Goal: Information Seeking & Learning: Learn about a topic

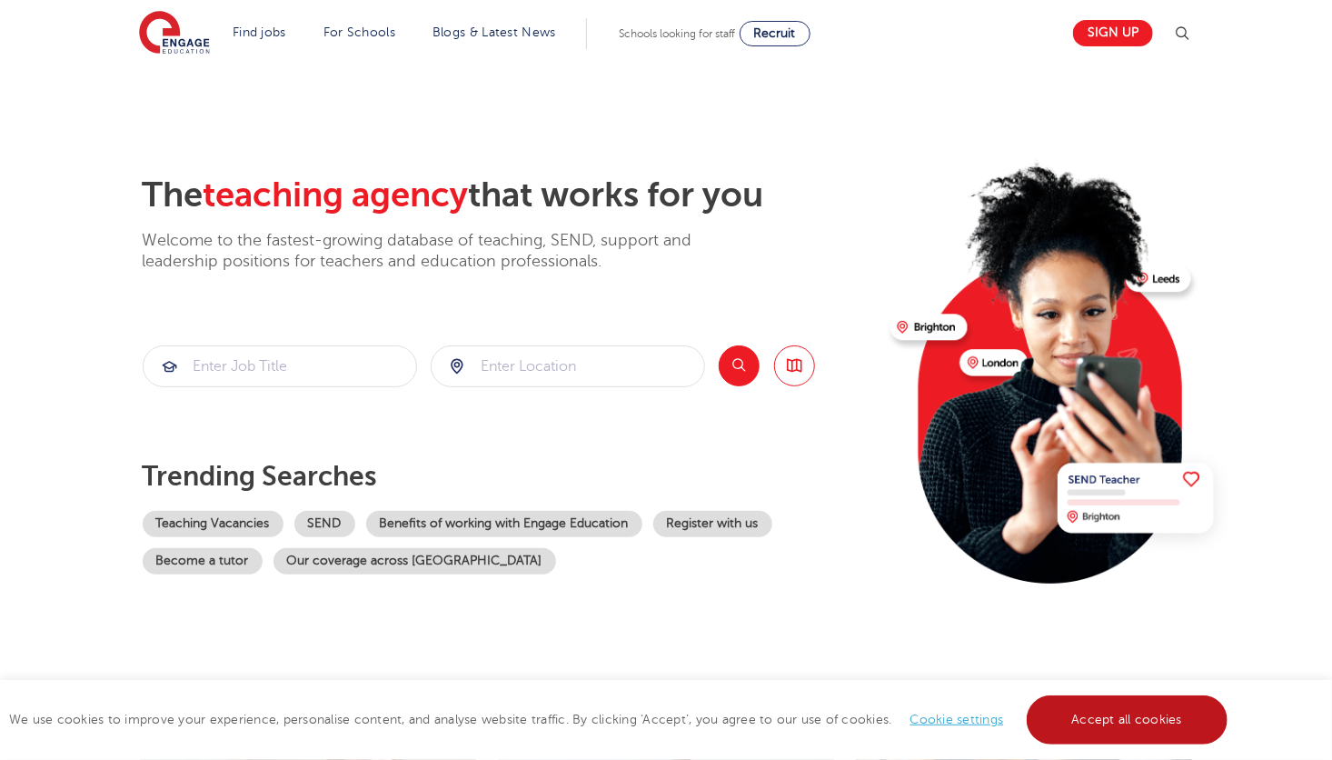
click at [1190, 698] on link "Accept all cookies" at bounding box center [1128, 719] width 202 height 49
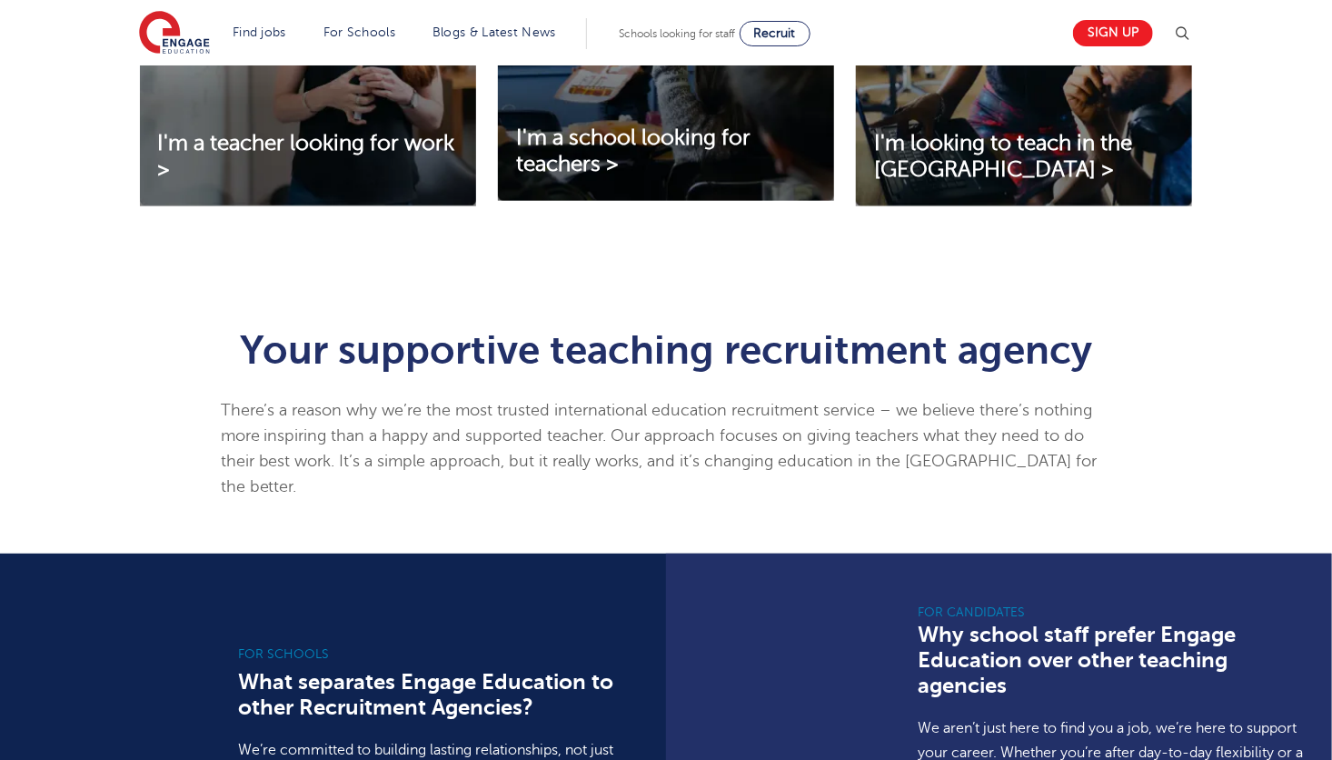
scroll to position [836, 0]
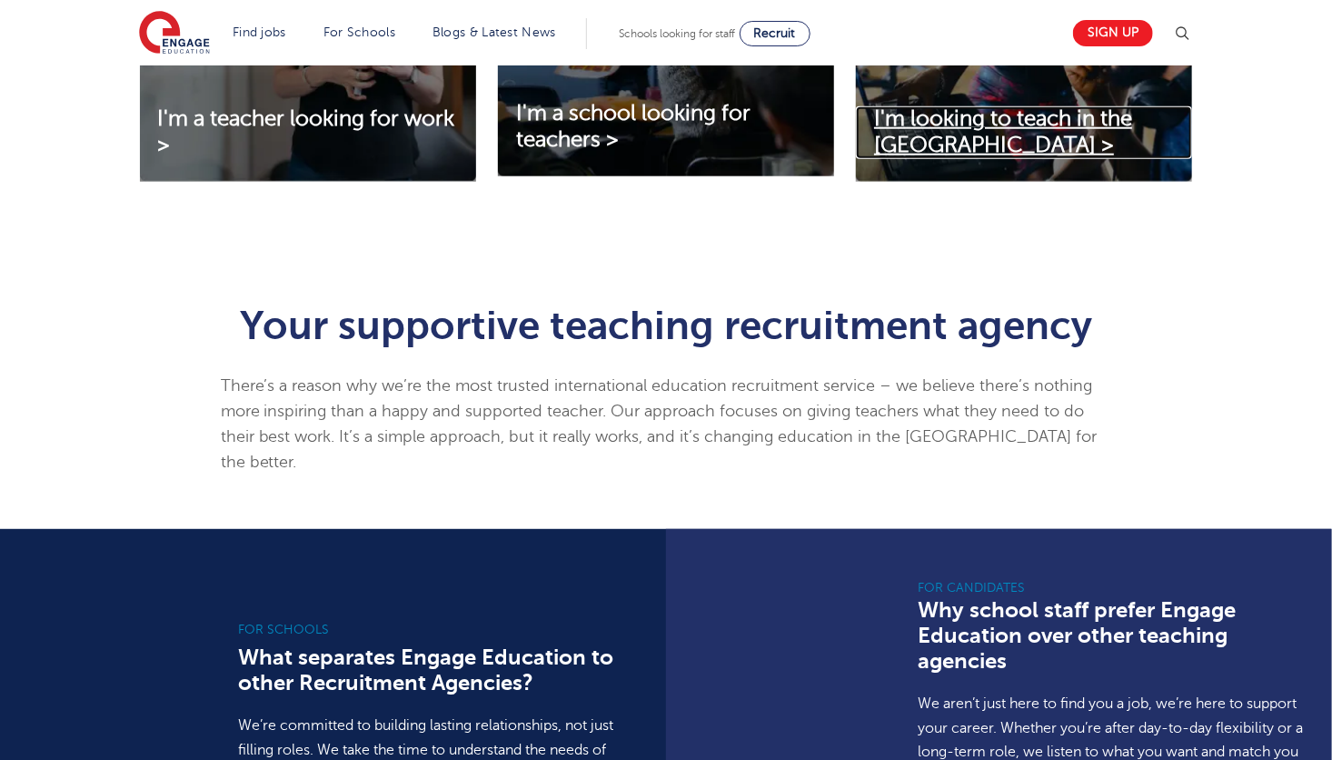
click at [999, 141] on link "I'm looking to teach in the UK >" at bounding box center [1024, 132] width 336 height 53
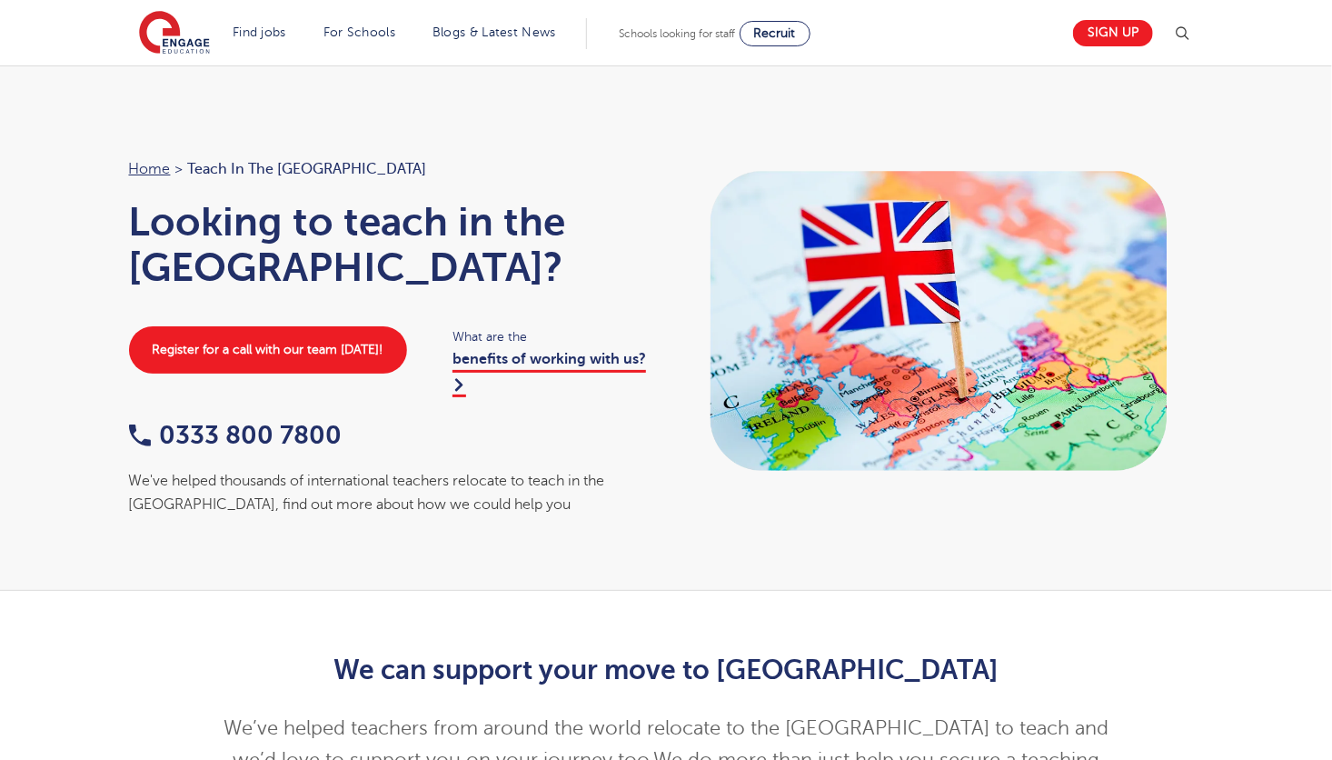
click at [0, 0] on link "Support staff roles" at bounding box center [0, 0] width 0 height 0
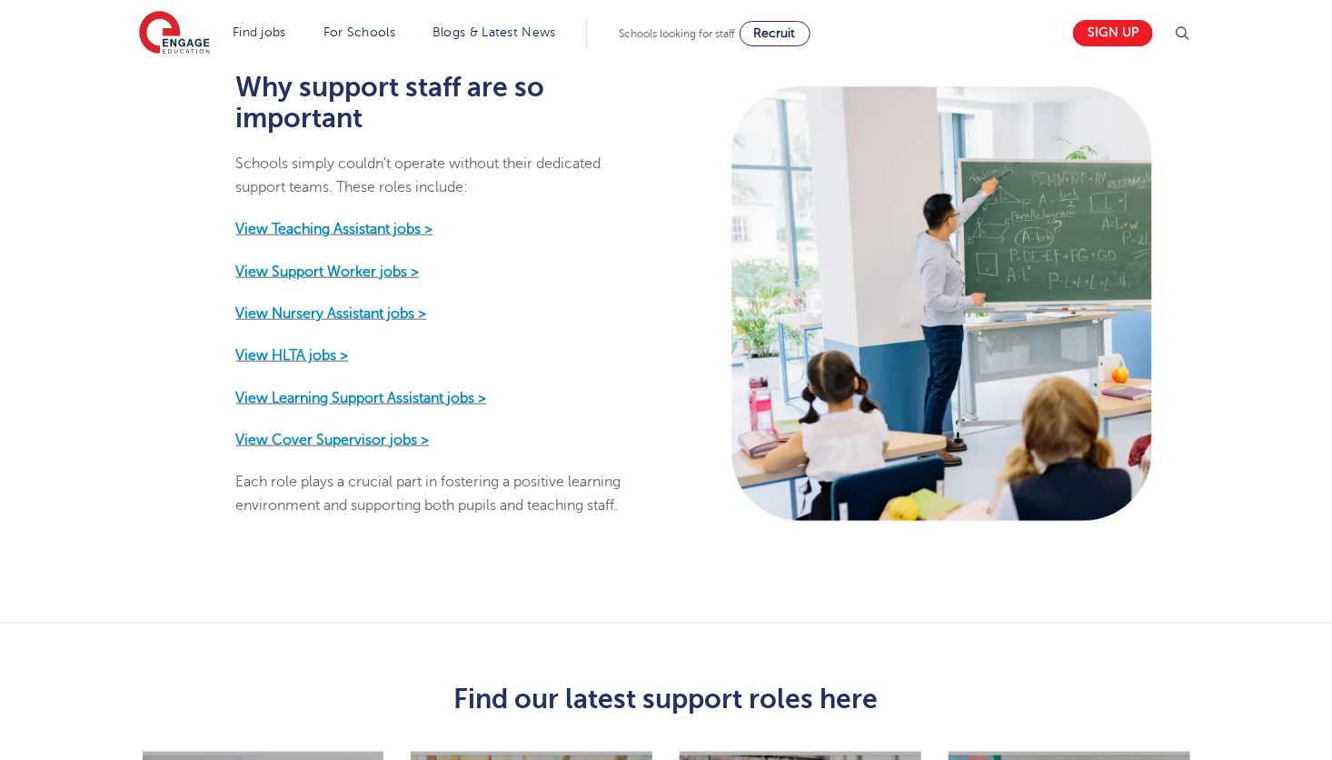
scroll to position [928, 0]
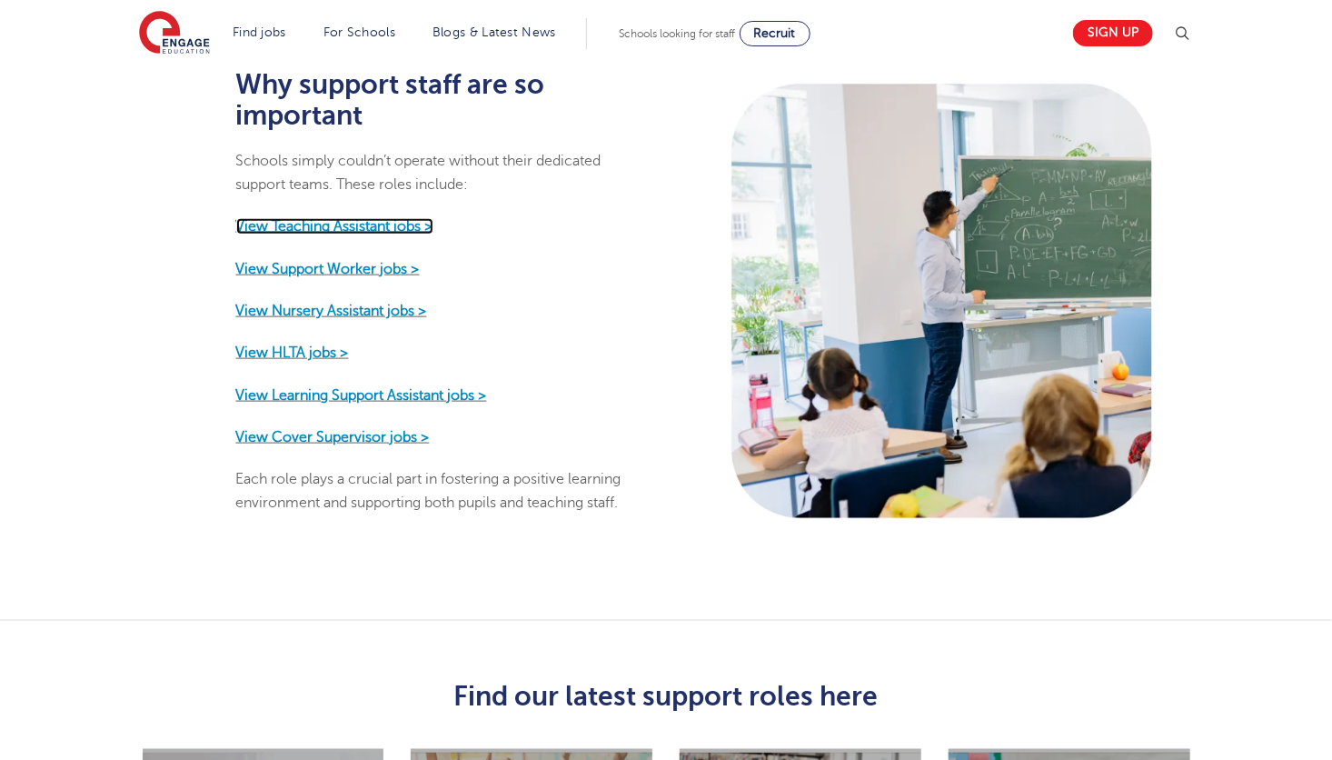
click at [397, 218] on strong "View Teaching Assistant jobs >" at bounding box center [334, 226] width 197 height 16
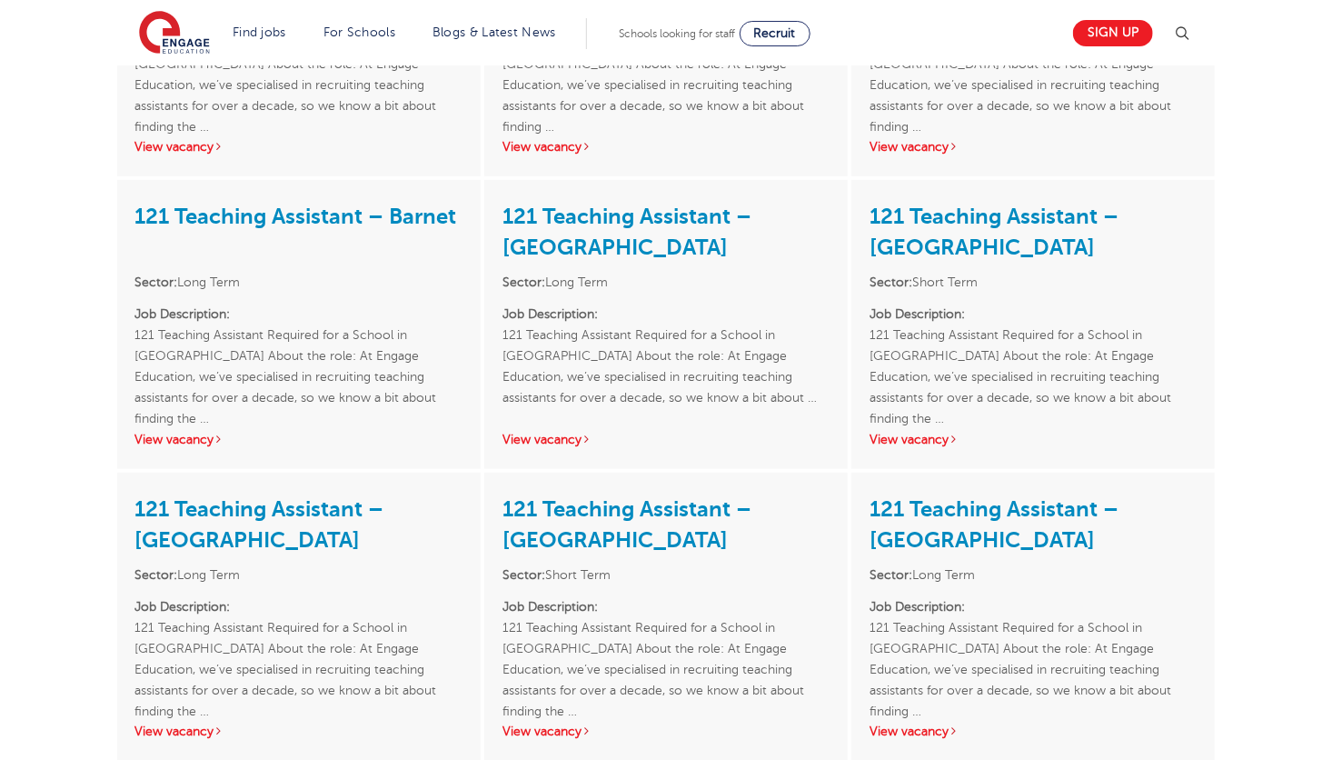
scroll to position [528, 0]
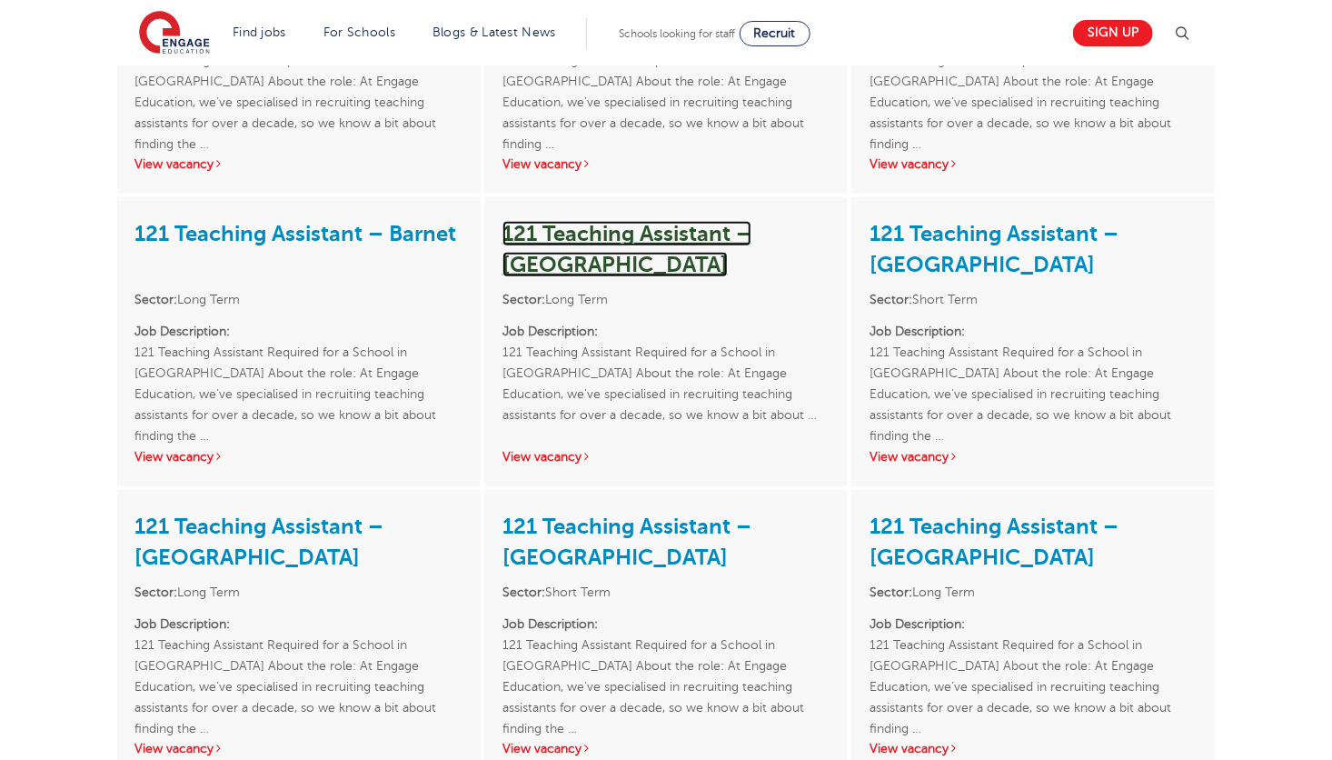
click at [618, 226] on link "121 Teaching Assistant – [GEOGRAPHIC_DATA]" at bounding box center [626, 249] width 249 height 56
